Goal: Information Seeking & Learning: Check status

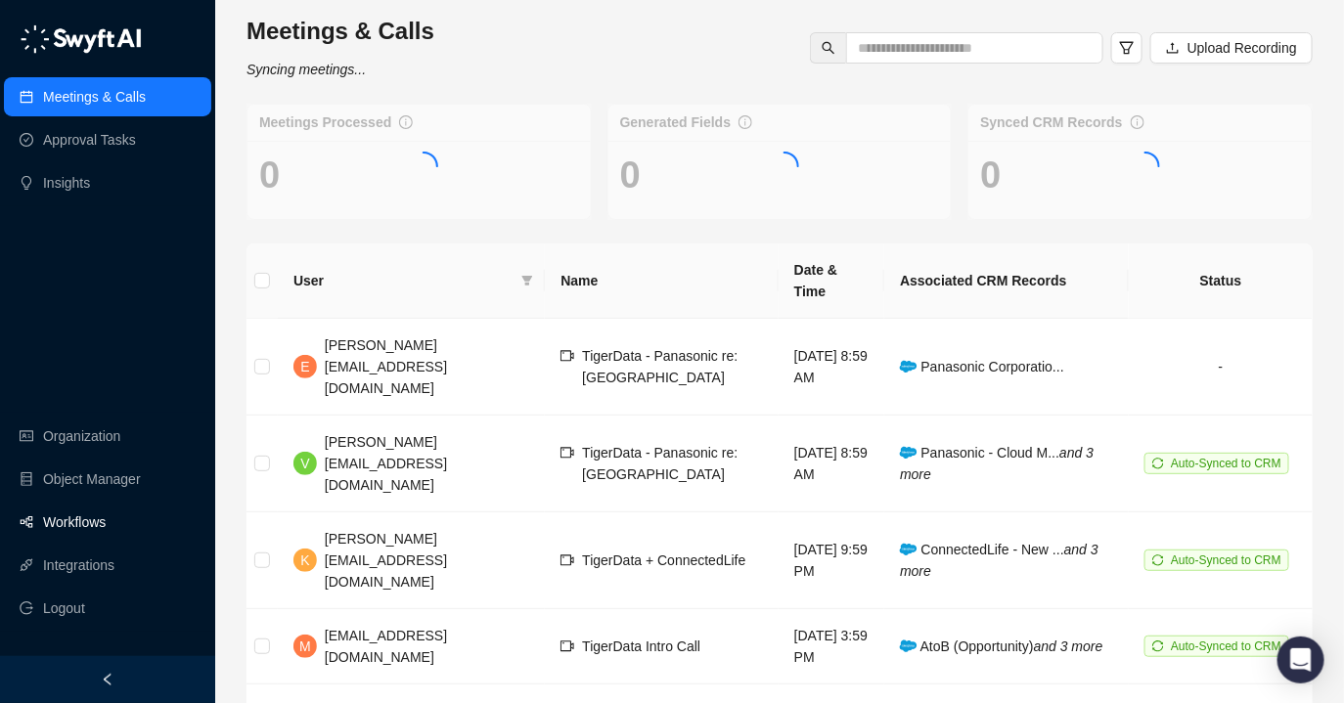
click at [93, 516] on link "Workflows" at bounding box center [74, 522] width 63 height 39
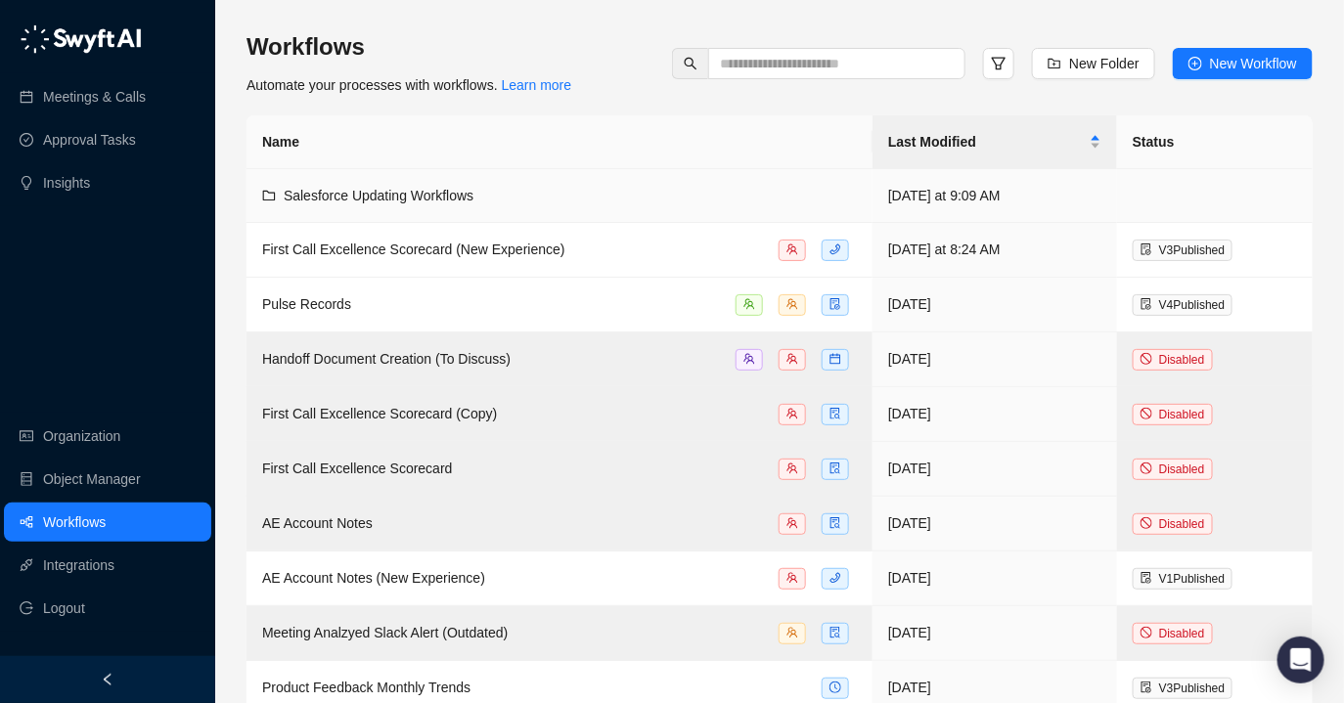
click at [350, 213] on td "Salesforce Updating Workflows" at bounding box center [560, 196] width 626 height 54
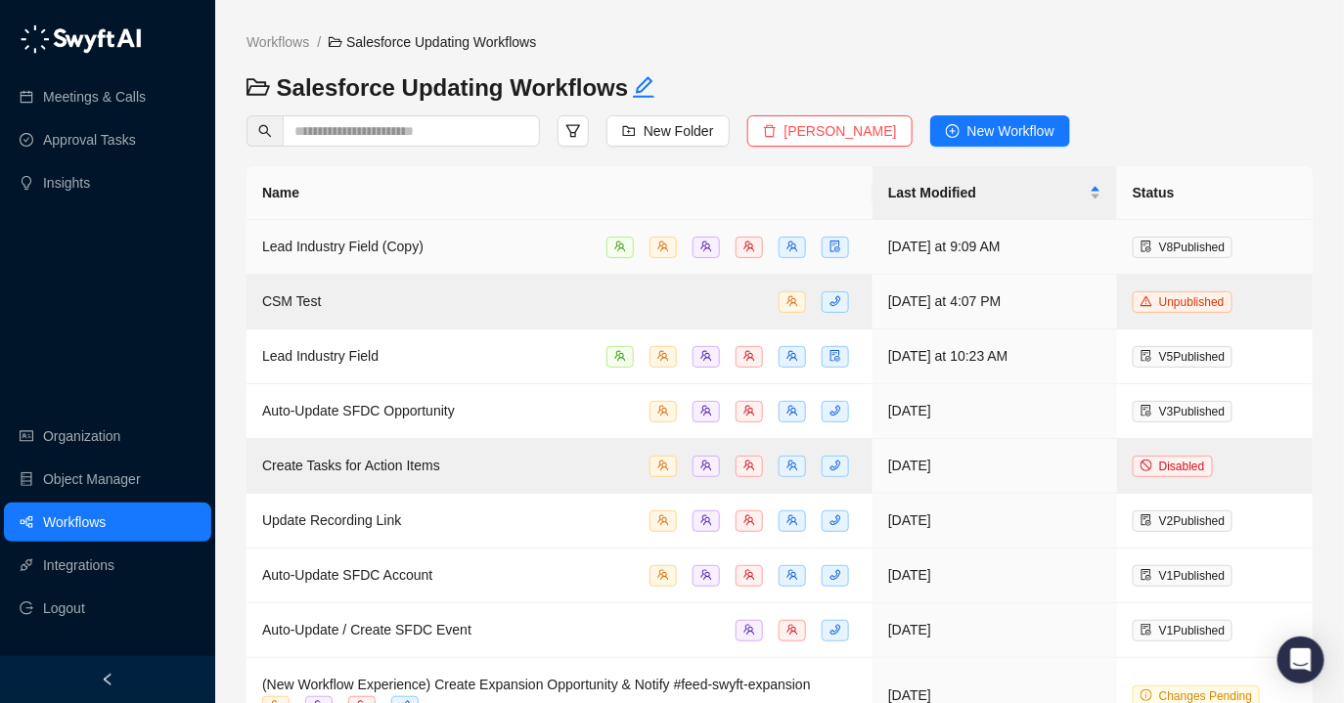
click at [396, 244] on span "Lead Industry Field (Copy)" at bounding box center [342, 247] width 161 height 16
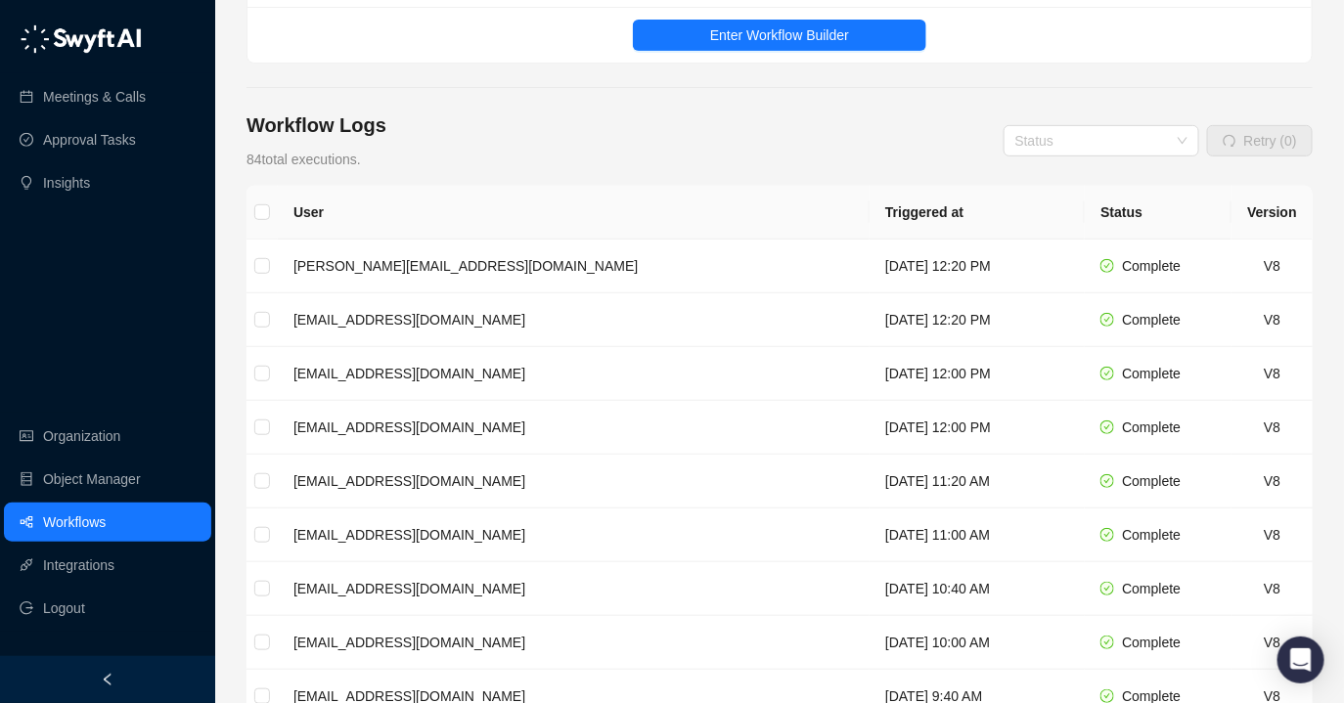
scroll to position [225, 0]
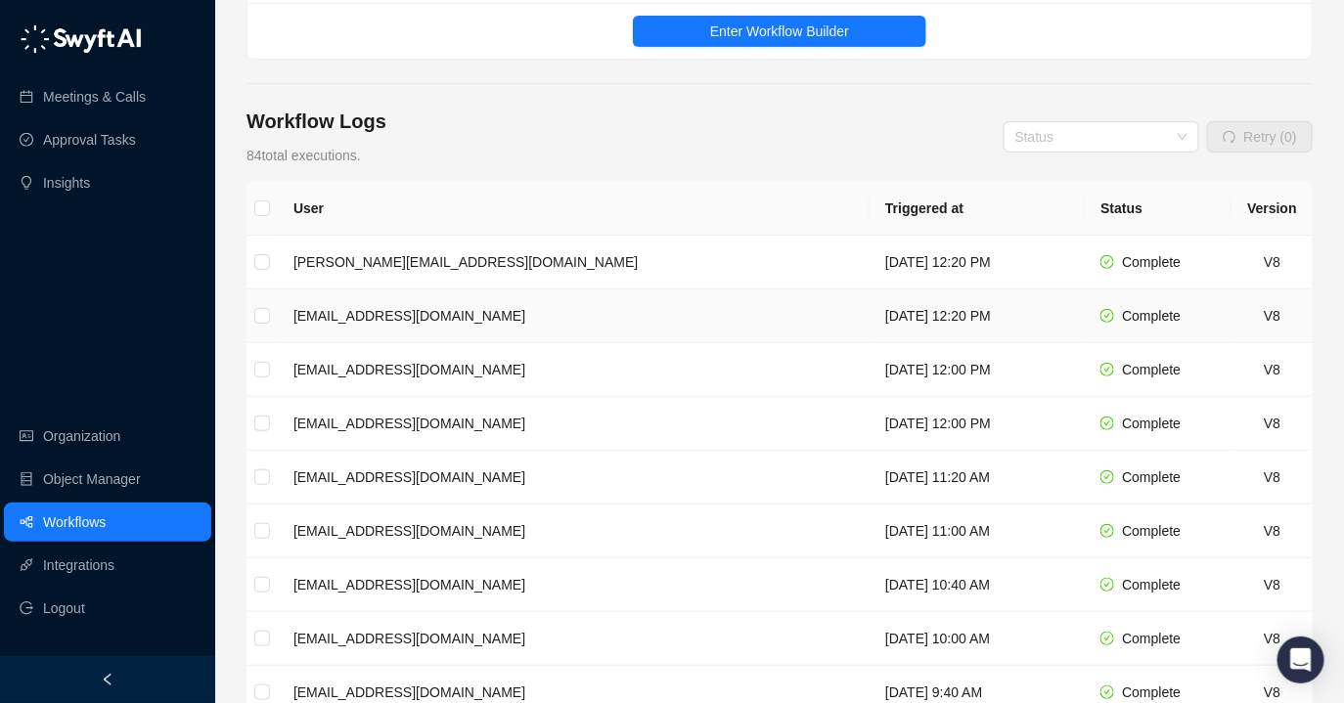
click at [415, 310] on td "[EMAIL_ADDRESS][DOMAIN_NAME]" at bounding box center [574, 317] width 592 height 54
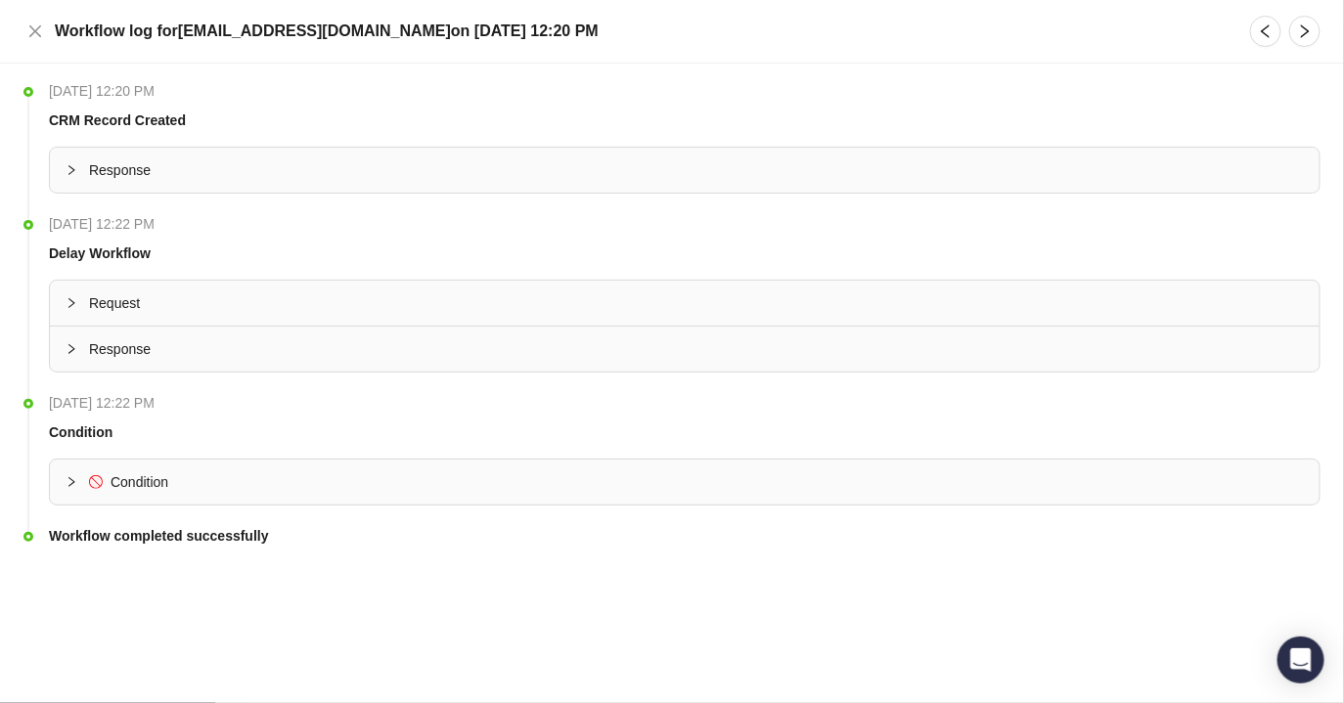
click at [294, 486] on span "Condition" at bounding box center [696, 483] width 1215 height 22
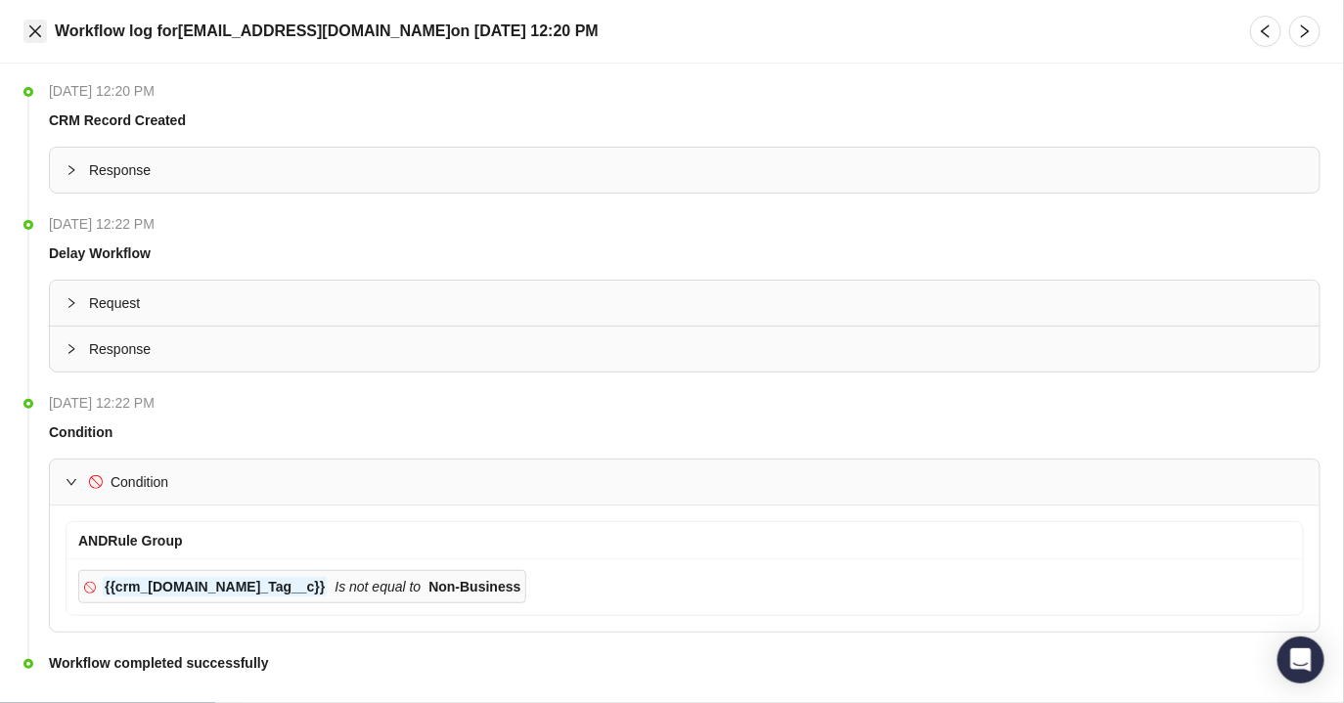
click at [33, 36] on icon "close" at bounding box center [35, 31] width 16 height 16
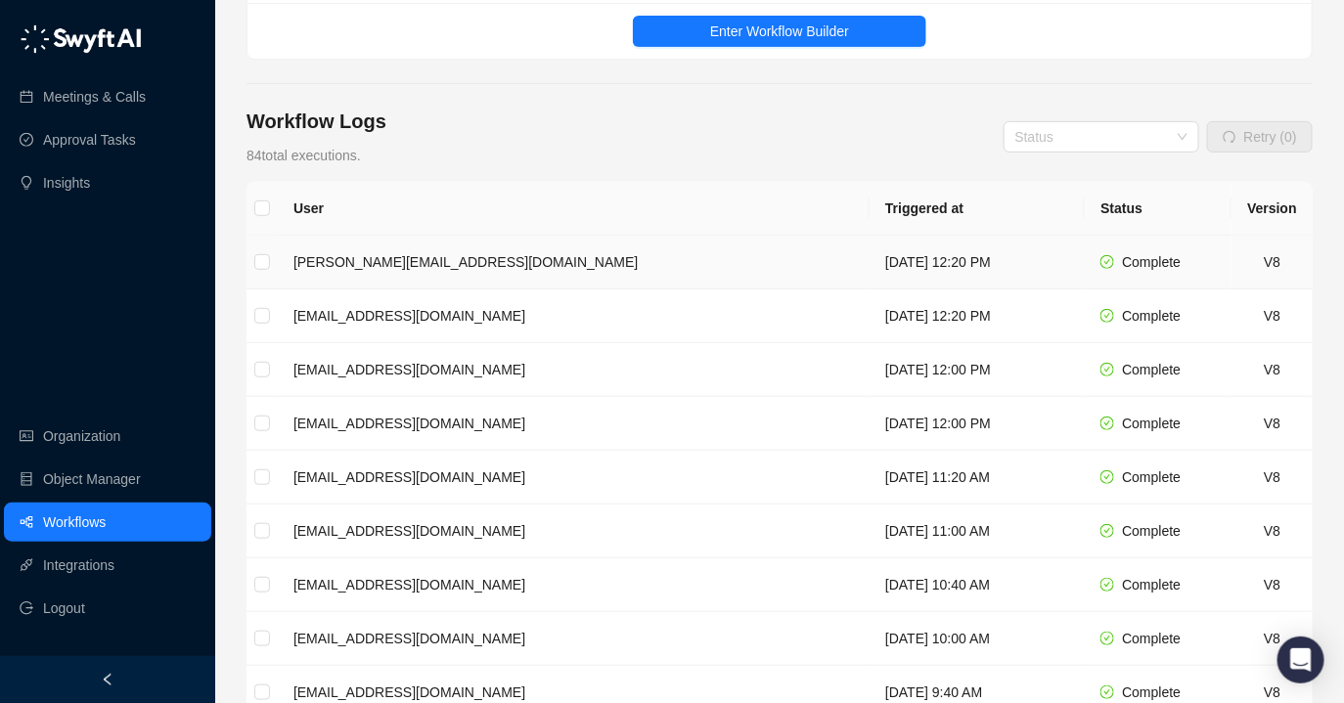
click at [384, 265] on td "[PERSON_NAME][EMAIL_ADDRESS][DOMAIN_NAME]" at bounding box center [574, 263] width 592 height 54
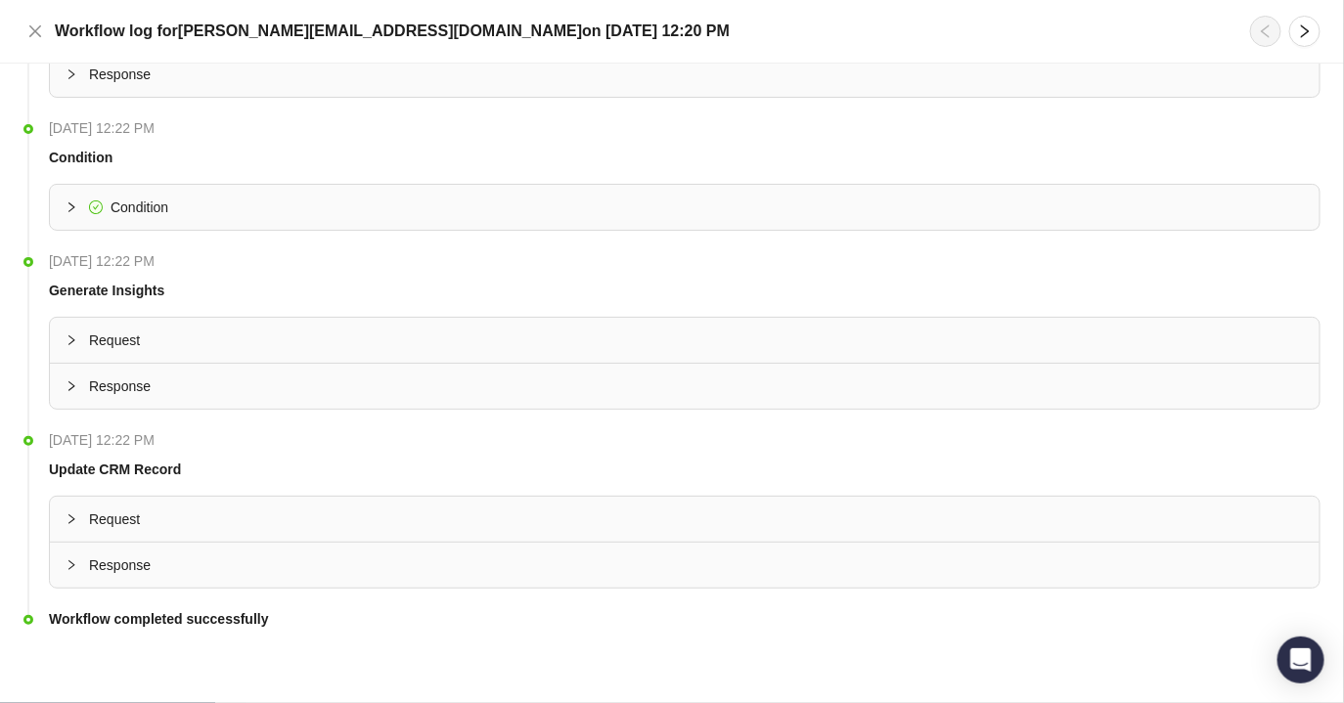
click at [173, 534] on div "Request" at bounding box center [685, 519] width 1270 height 45
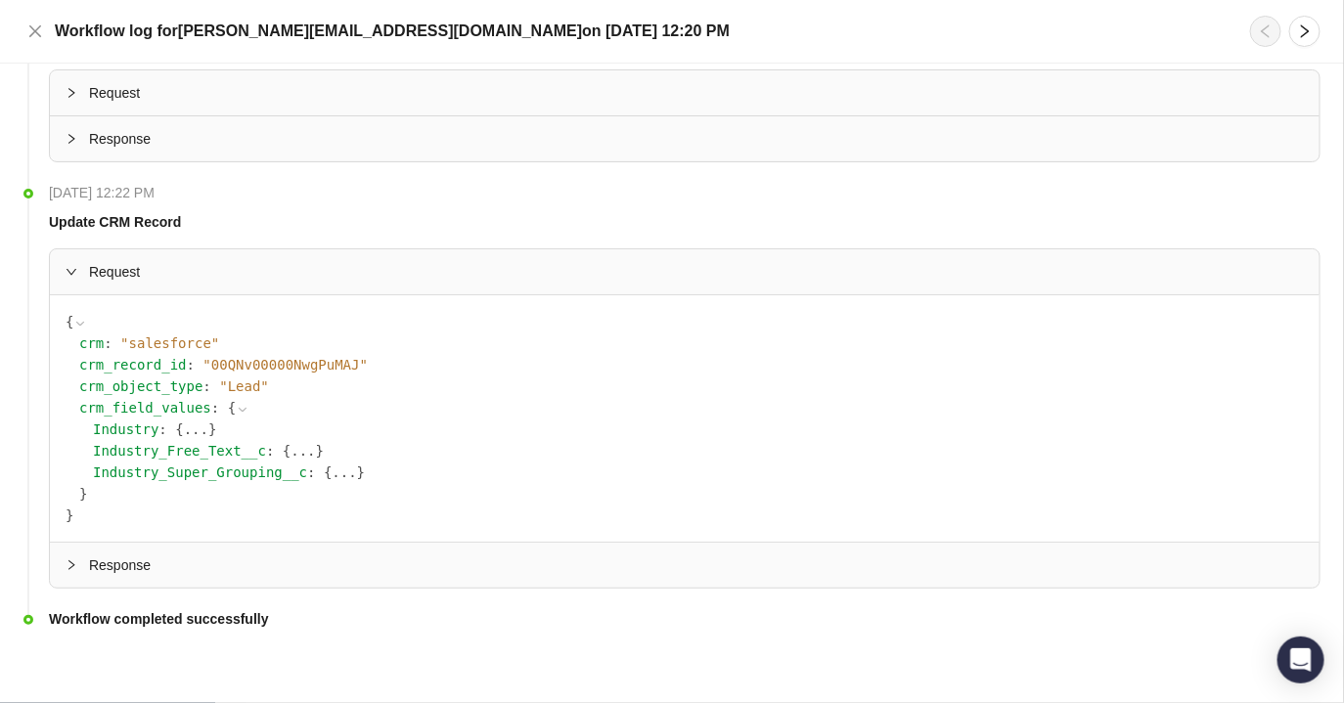
click at [167, 553] on div "Response" at bounding box center [685, 565] width 1270 height 45
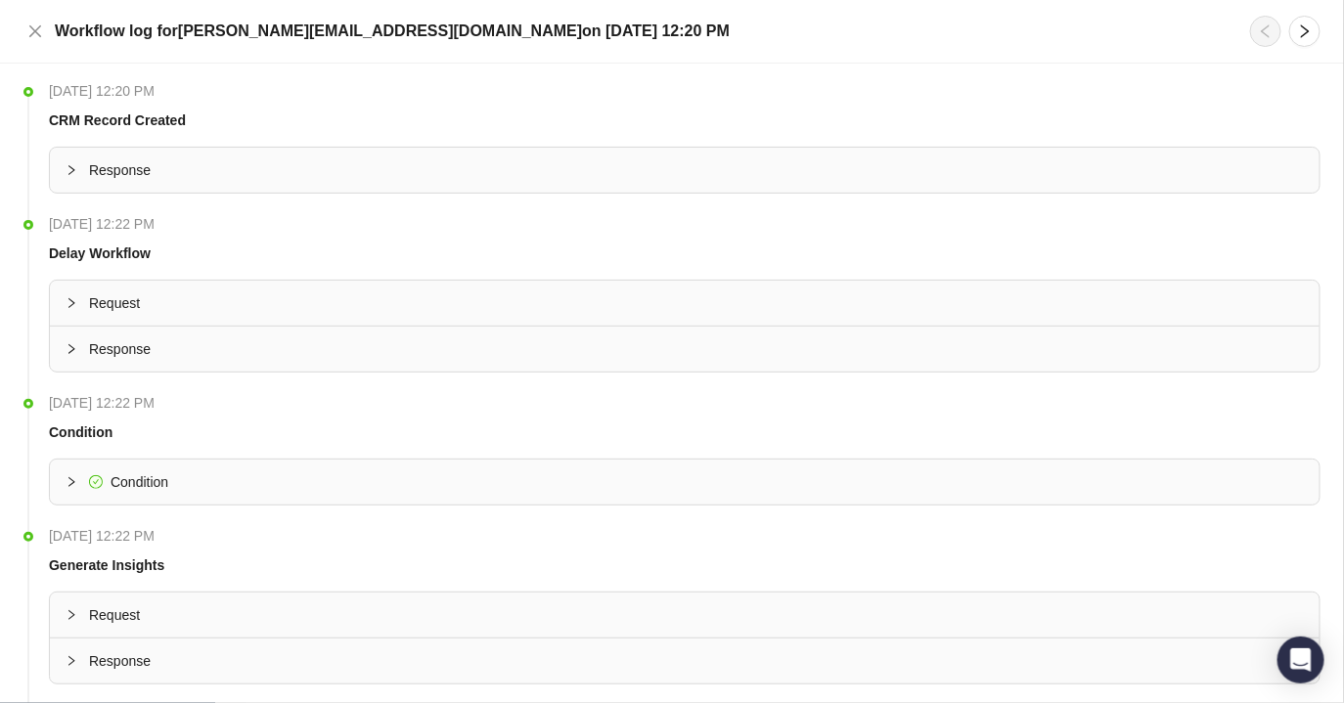
click at [166, 174] on span "Response" at bounding box center [696, 170] width 1215 height 22
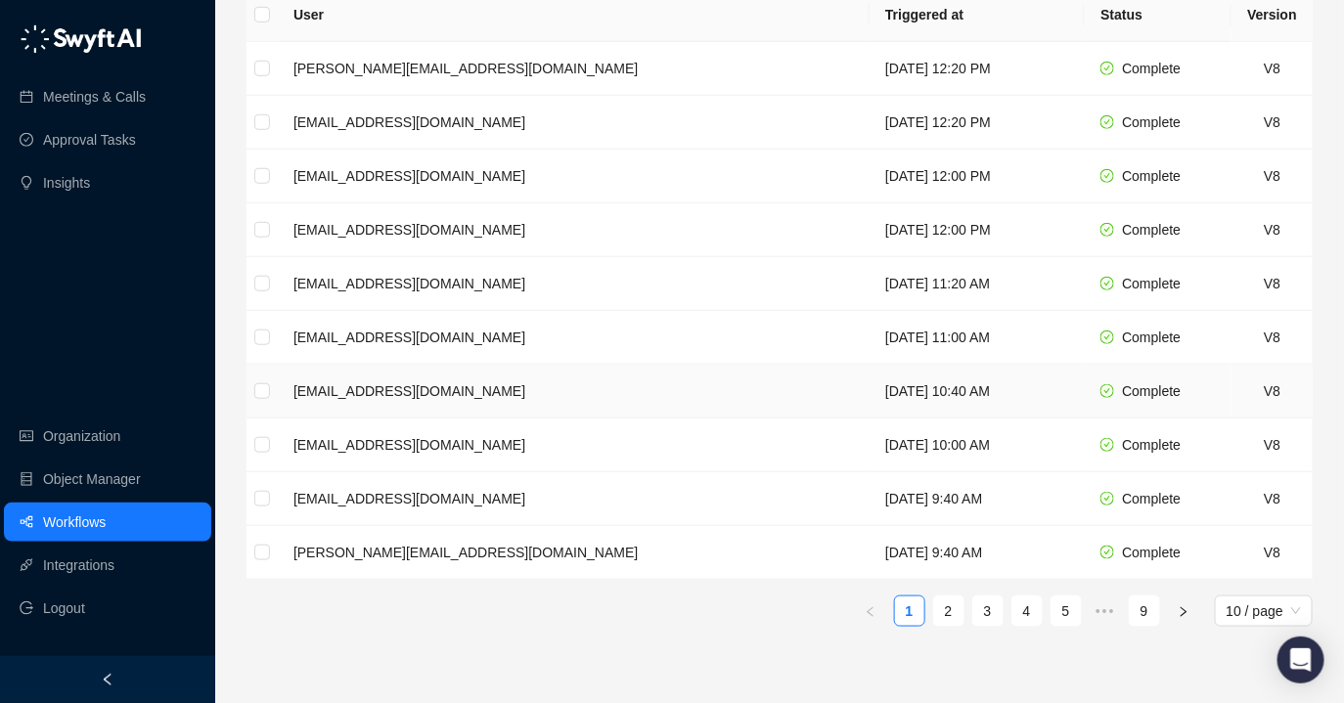
scroll to position [447, 0]
